Goal: Find specific page/section: Find specific page/section

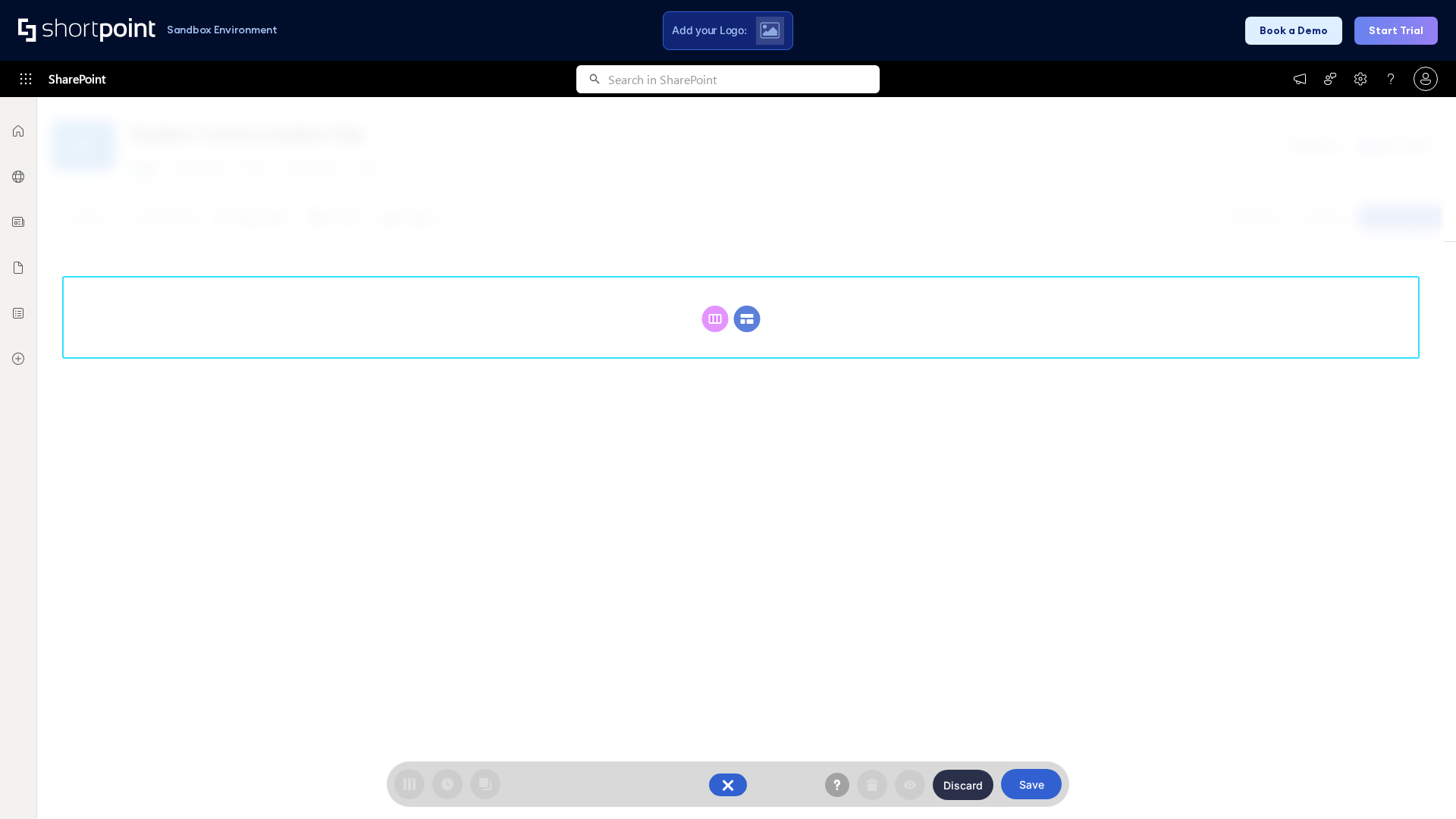
scroll to position [209, 0]
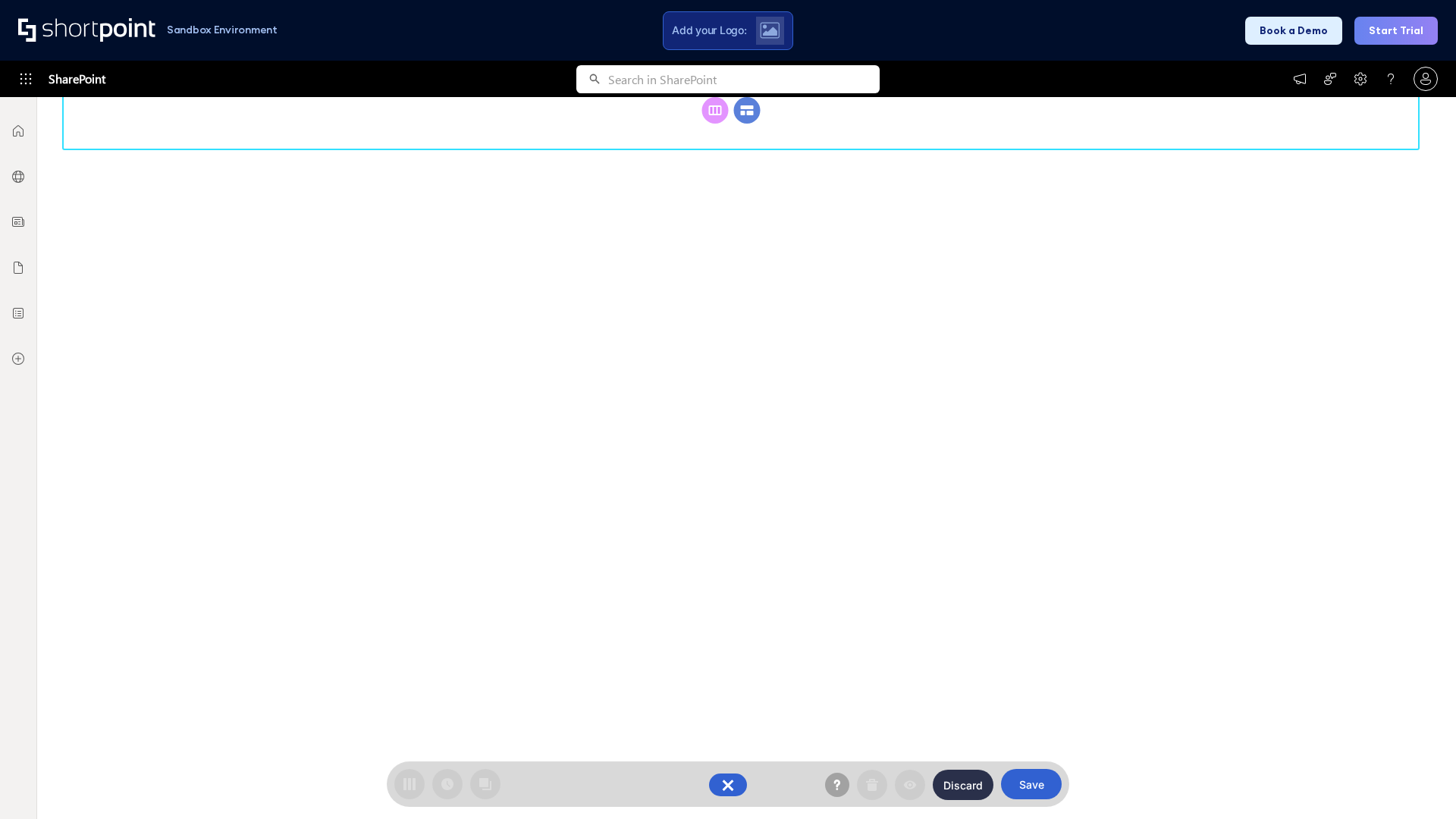
click at [747, 110] on circle at bounding box center [747, 110] width 27 height 27
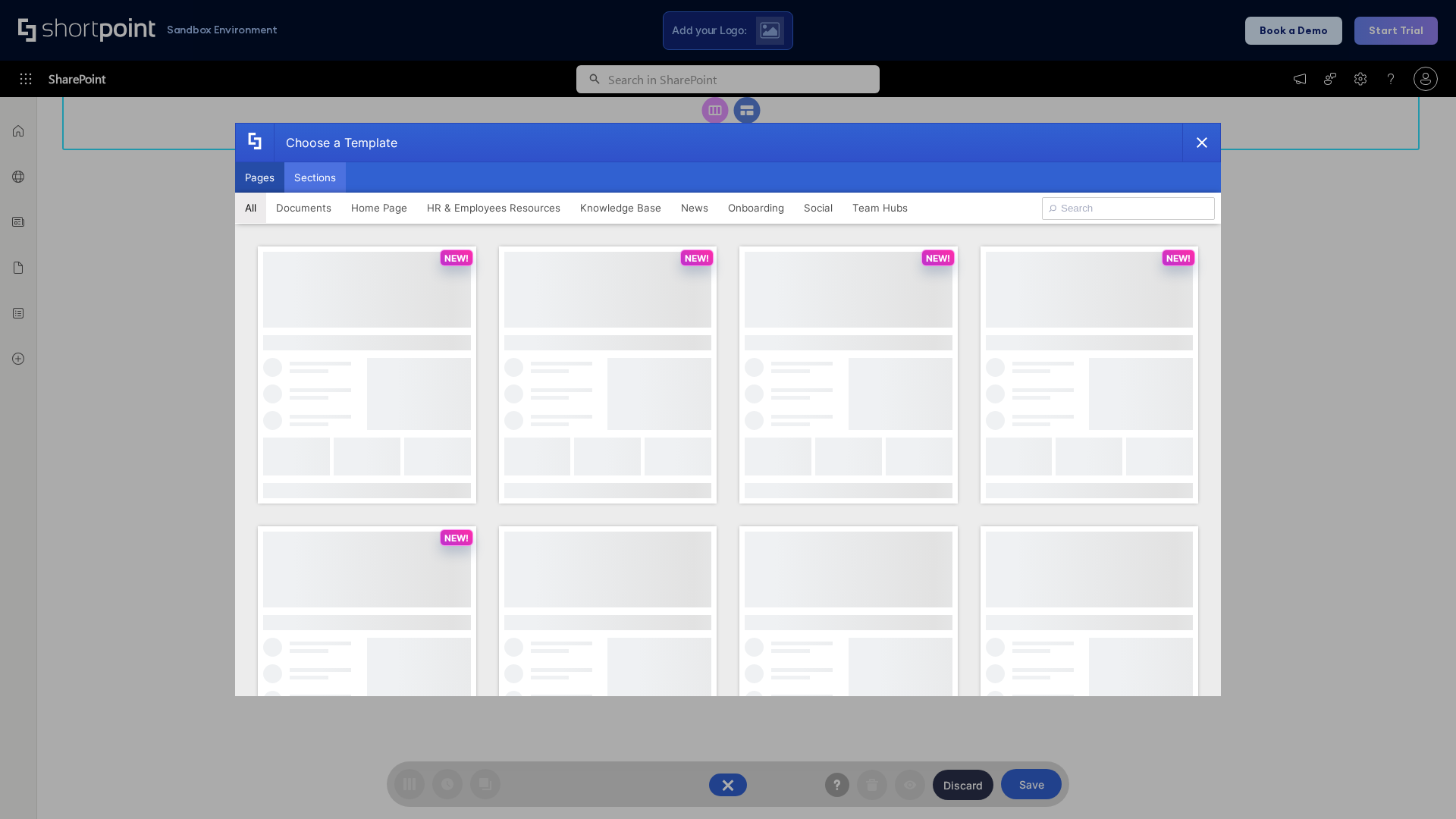
click at [315, 177] on button "Sections" at bounding box center [315, 177] width 61 height 31
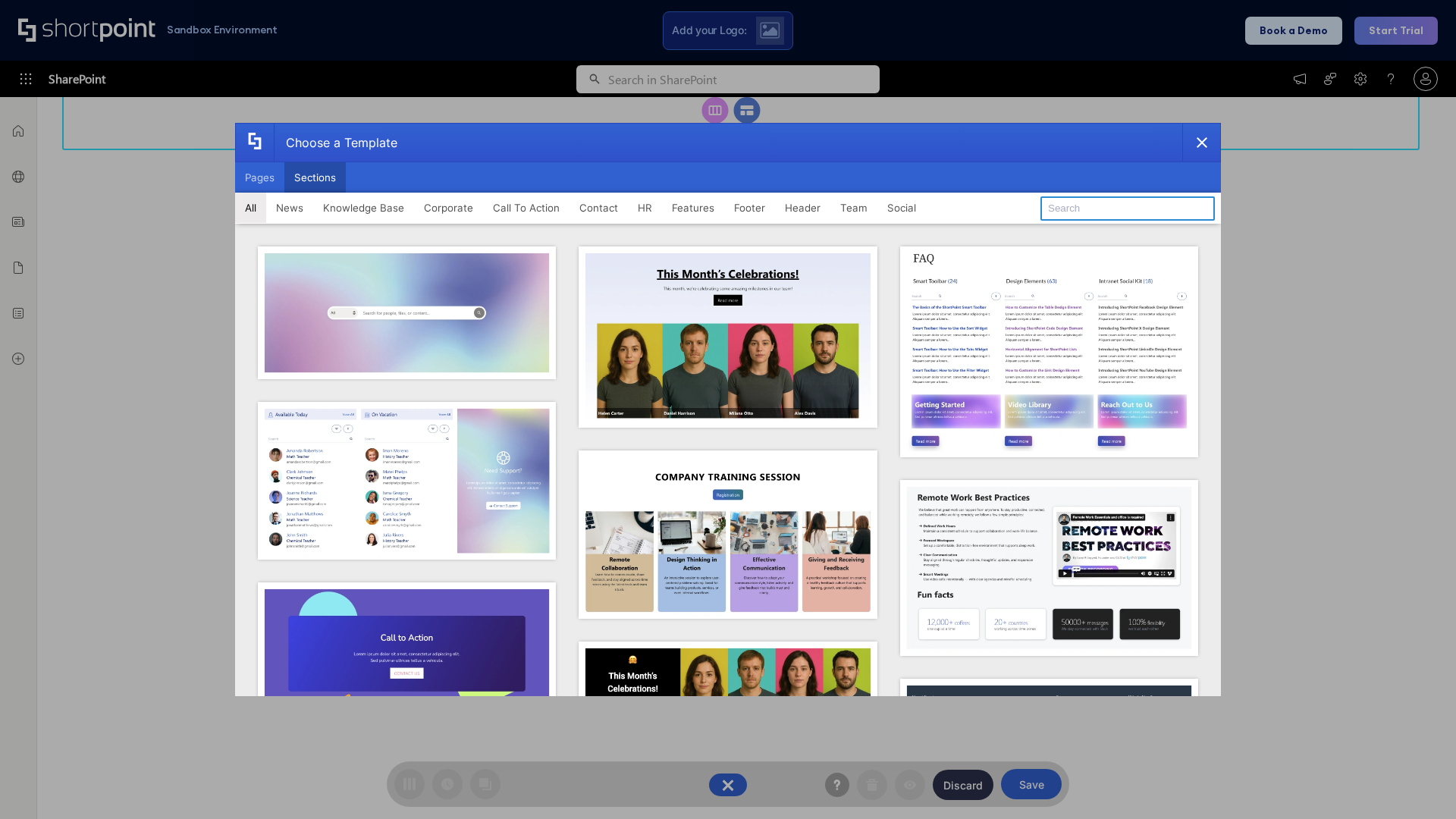
type input "Social News"
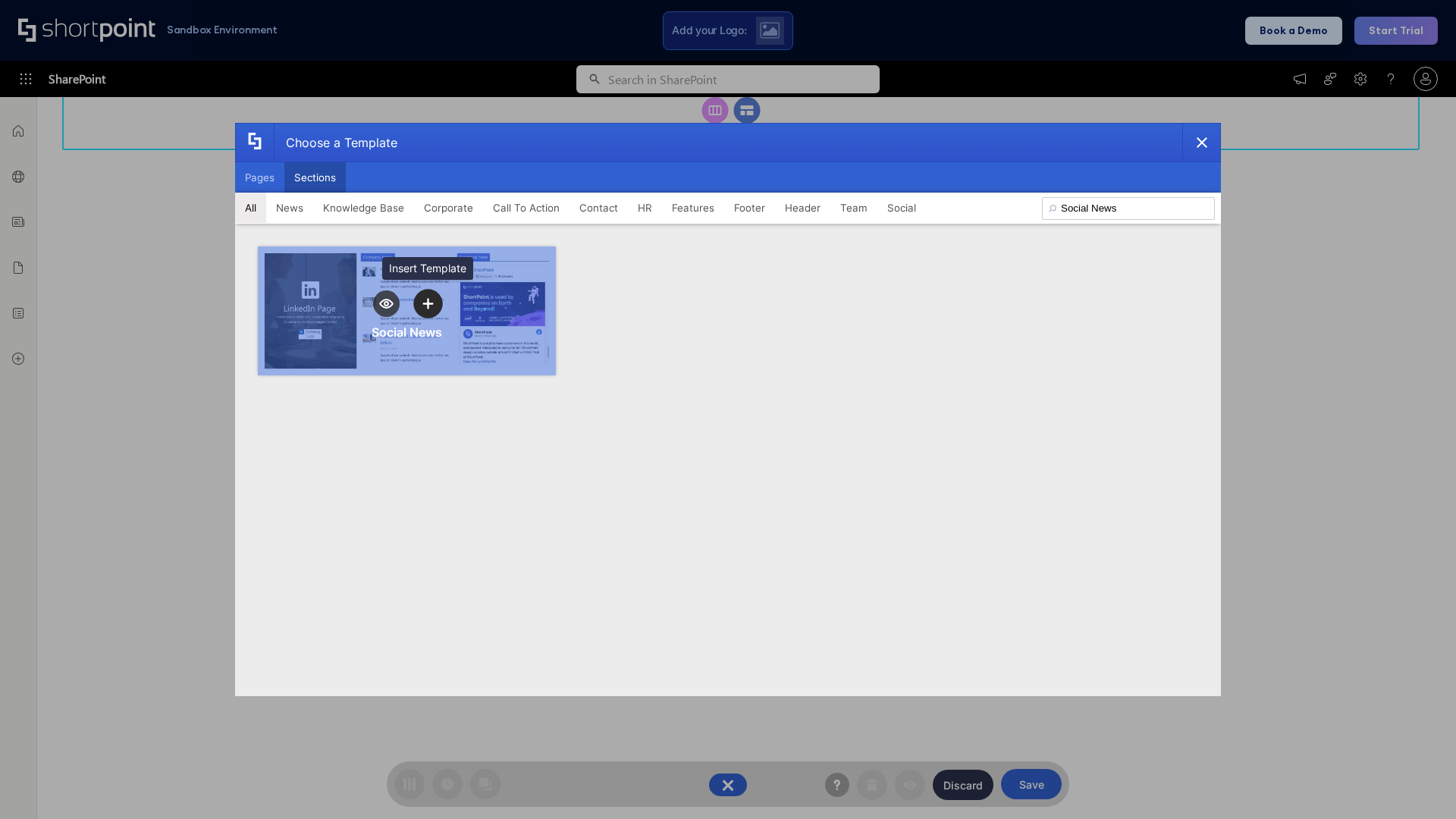
click at [428, 303] on icon "template selector" at bounding box center [427, 303] width 11 height 11
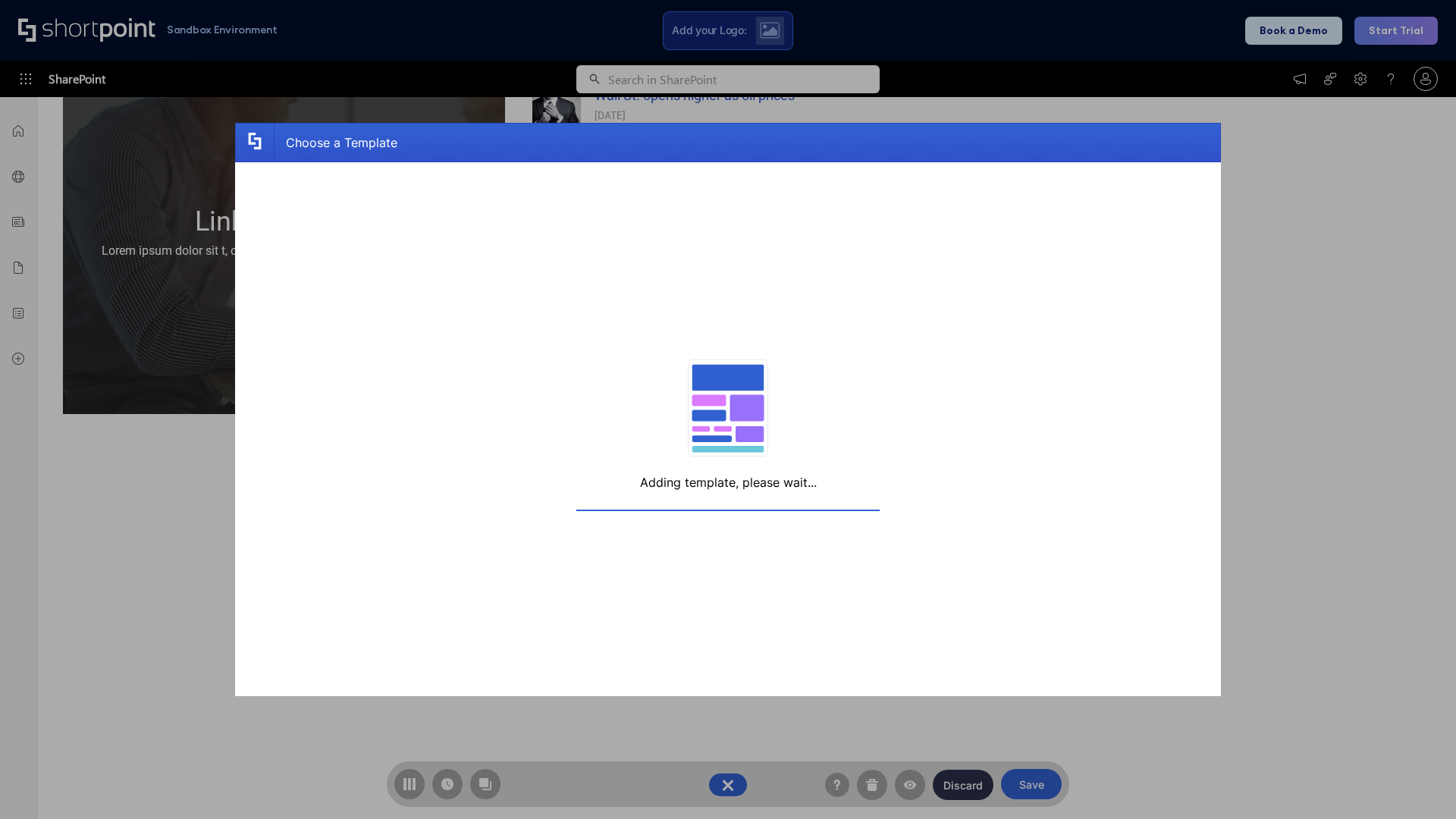
scroll to position [222, 0]
